Goal: Complete application form

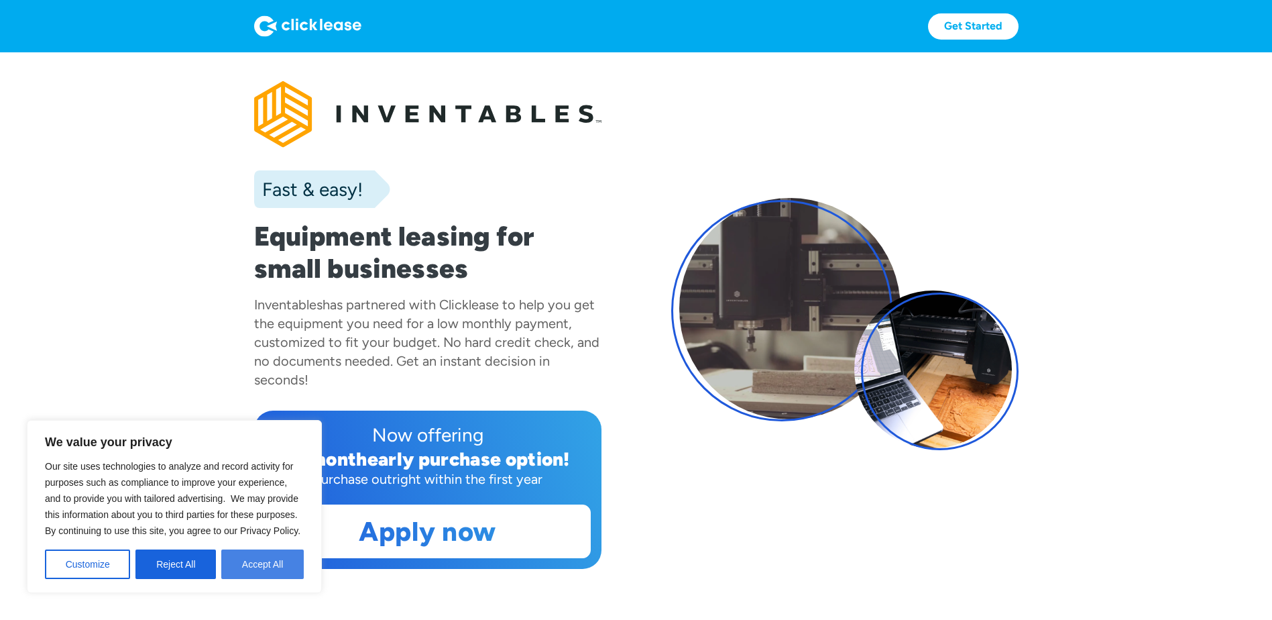
click at [270, 571] on button "Accept All" at bounding box center [262, 564] width 83 height 30
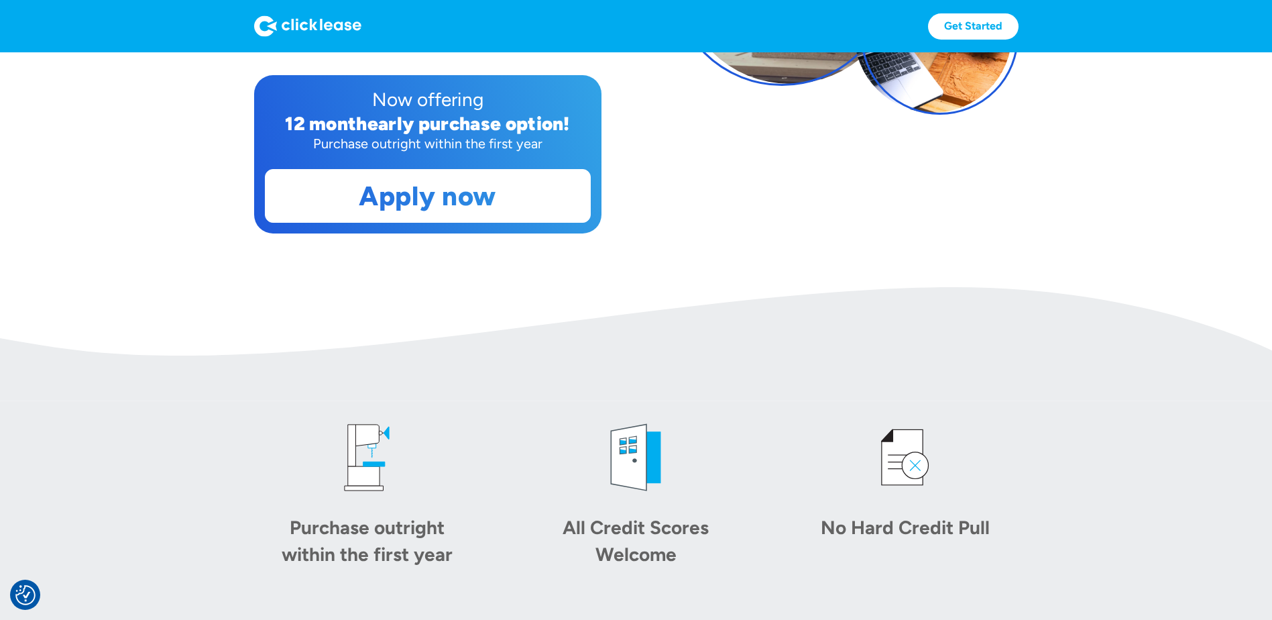
scroll to position [67, 0]
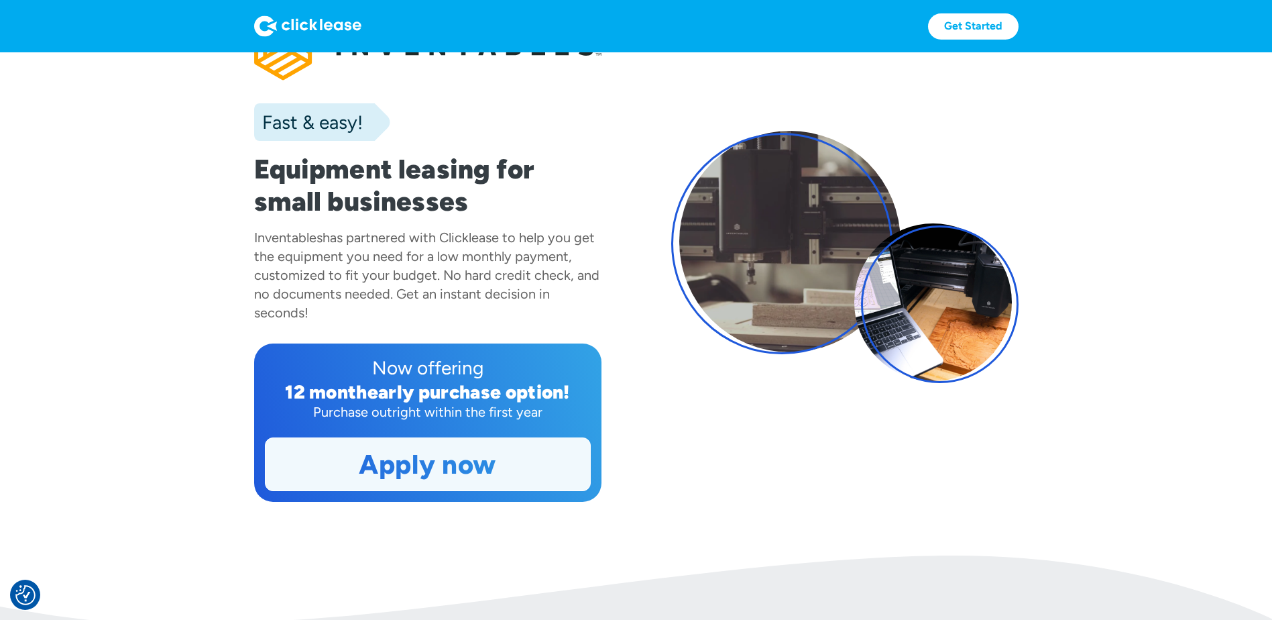
click at [428, 465] on link "Apply now" at bounding box center [428, 464] width 325 height 52
